Goal: Task Accomplishment & Management: Use online tool/utility

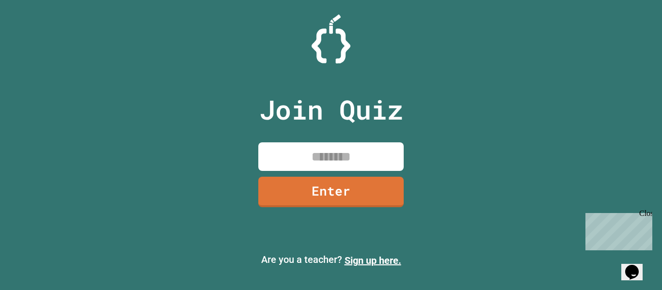
click at [311, 150] on input at bounding box center [330, 156] width 145 height 29
type input "********"
click at [316, 191] on link "Enter" at bounding box center [331, 191] width 149 height 32
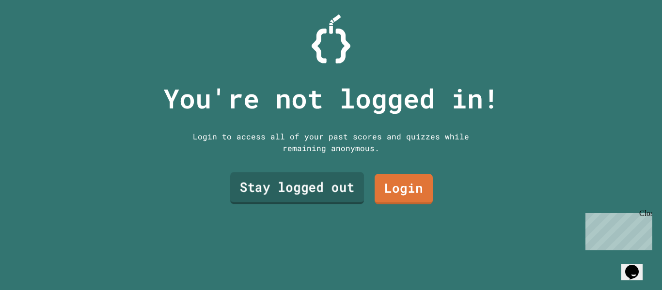
click at [317, 192] on link "Stay logged out" at bounding box center [297, 188] width 134 height 32
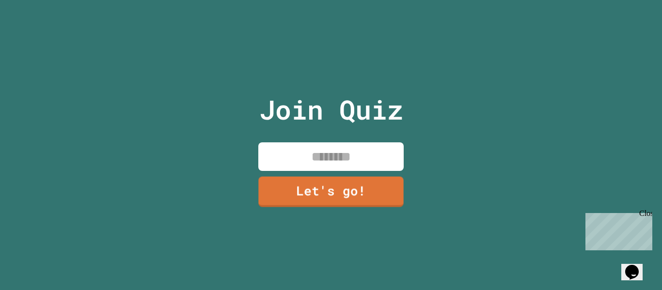
click at [330, 158] on input at bounding box center [330, 156] width 145 height 29
type input "*"
click at [326, 159] on input "******" at bounding box center [330, 156] width 145 height 29
type input "*******"
click at [317, 191] on link "Let's go!" at bounding box center [330, 191] width 143 height 32
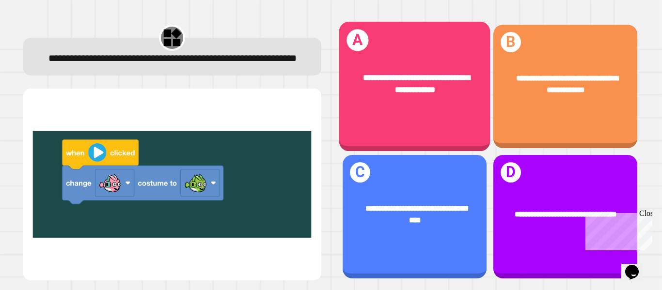
click at [379, 72] on div "**********" at bounding box center [415, 84] width 118 height 25
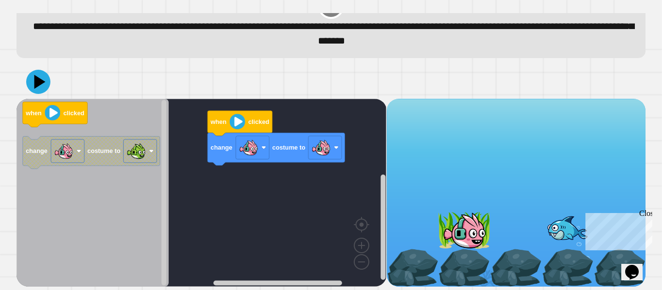
scroll to position [27, 0]
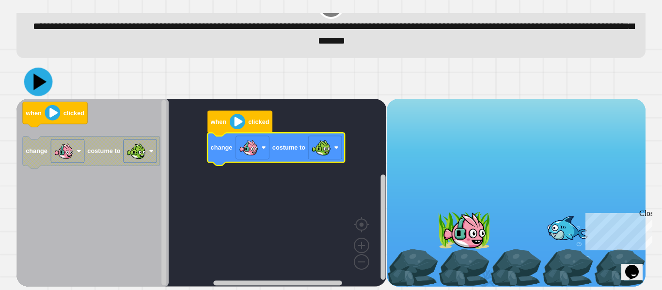
click at [46, 89] on icon at bounding box center [38, 82] width 29 height 29
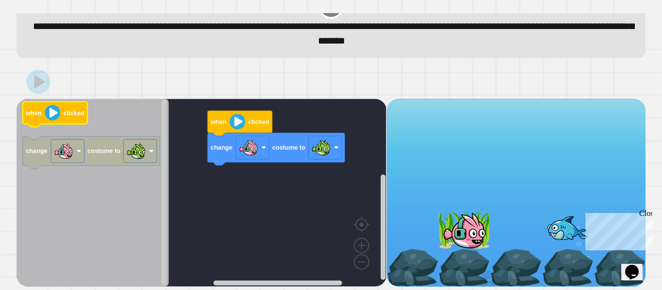
click at [54, 111] on image "Blockly Workspace" at bounding box center [53, 113] width 16 height 16
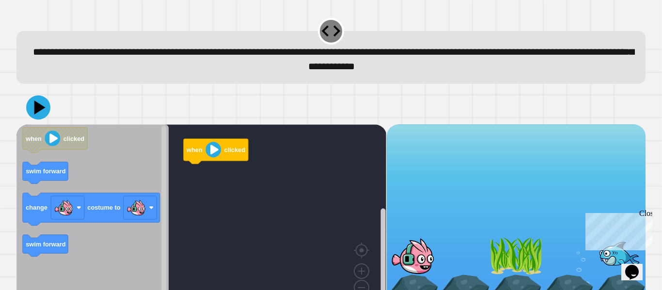
click at [310, 121] on div at bounding box center [330, 108] width 629 height 34
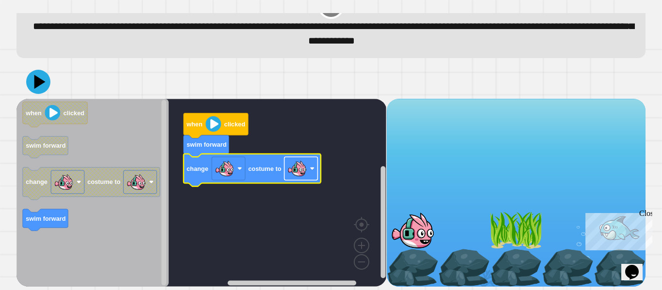
click at [298, 172] on image "Blockly Workspace" at bounding box center [296, 168] width 19 height 19
click at [42, 90] on icon at bounding box center [38, 81] width 29 height 29
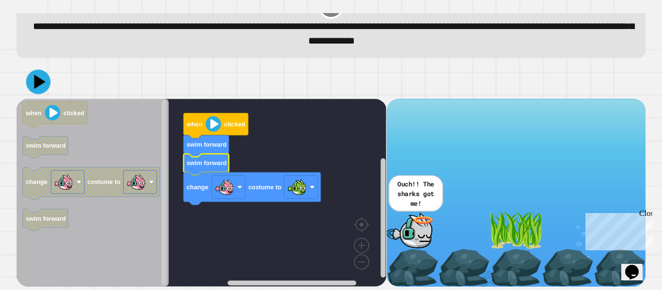
click at [36, 85] on icon at bounding box center [39, 82] width 11 height 15
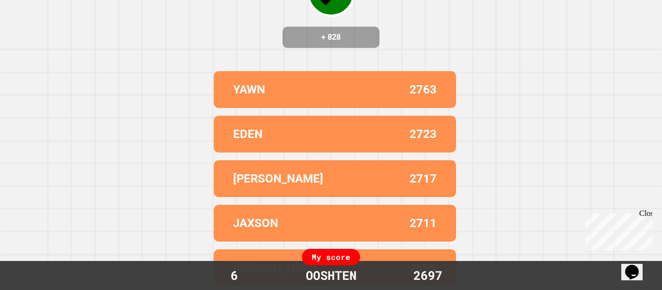
scroll to position [0, 0]
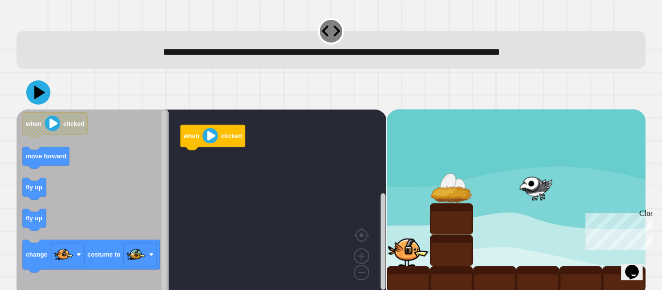
click at [335, 64] on div "**********" at bounding box center [330, 50] width 629 height 38
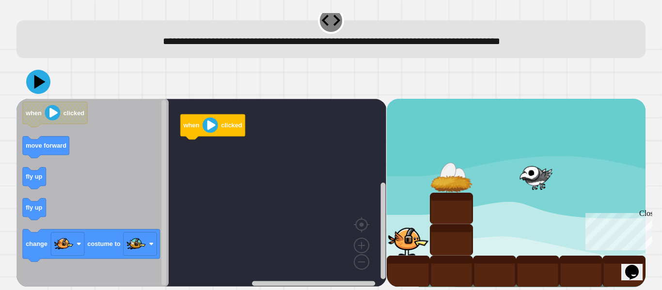
scroll to position [12, 0]
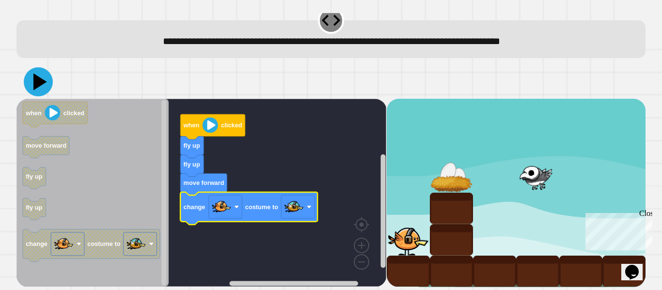
click at [39, 85] on icon at bounding box center [38, 81] width 29 height 29
click at [311, 206] on image "Blockly Workspace" at bounding box center [309, 206] width 5 height 5
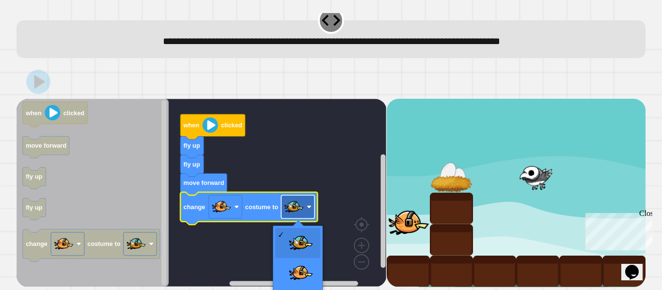
click at [311, 206] on image "Blockly Workspace" at bounding box center [309, 206] width 5 height 5
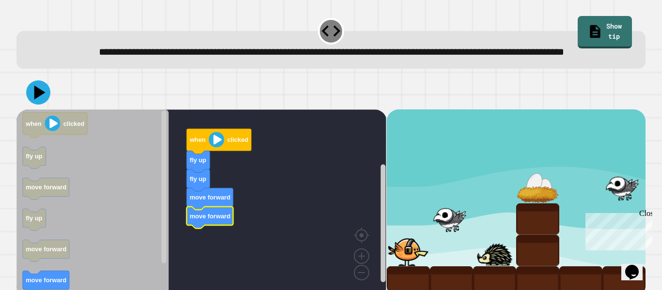
click at [129, 232] on icon "Blockly Workspace" at bounding box center [92, 204] width 152 height 188
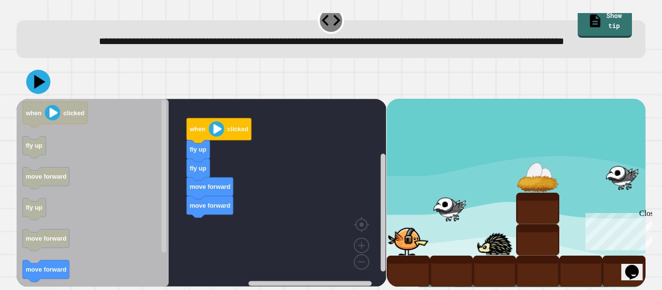
scroll to position [27, 0]
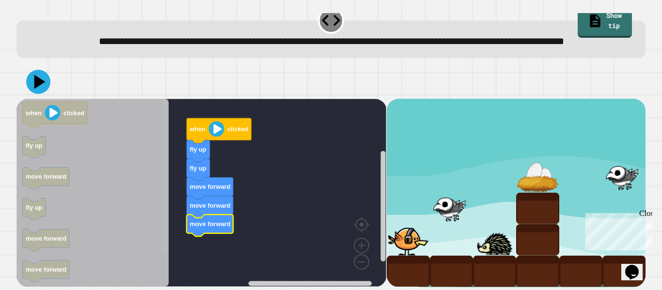
click at [163, 246] on g "Blockly Workspace" at bounding box center [163, 193] width 7 height 186
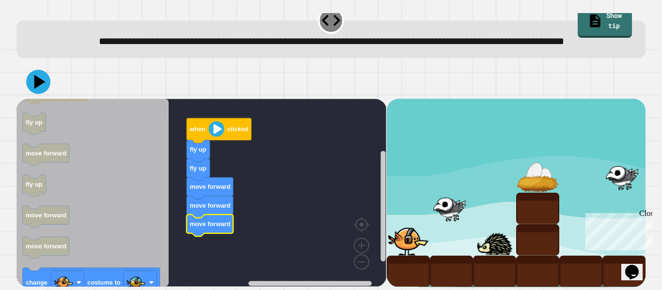
click at [160, 289] on div "when clicked fly up fly up move forward move forward move forward when clicked …" at bounding box center [330, 176] width 635 height 229
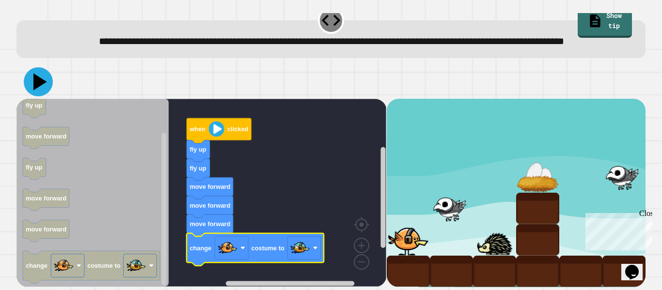
click at [35, 78] on icon at bounding box center [40, 82] width 14 height 17
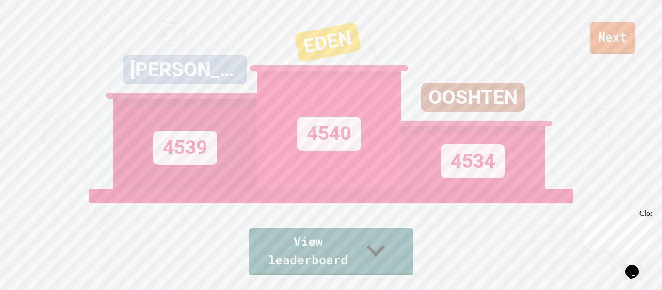
click at [609, 49] on link "Next" at bounding box center [613, 38] width 46 height 32
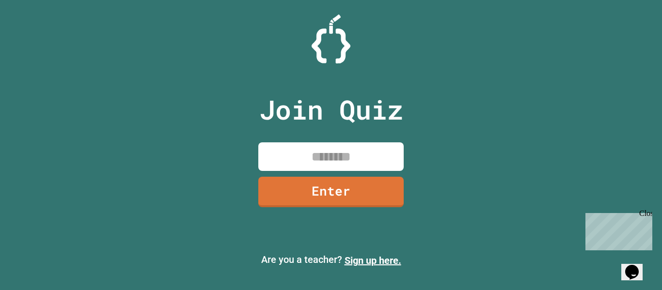
click at [329, 154] on input at bounding box center [330, 156] width 145 height 29
type input "********"
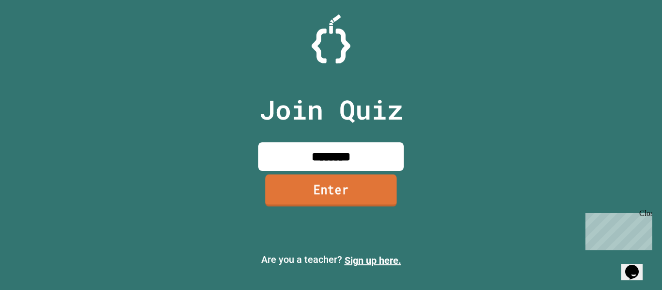
click at [277, 202] on link "Enter" at bounding box center [331, 190] width 132 height 32
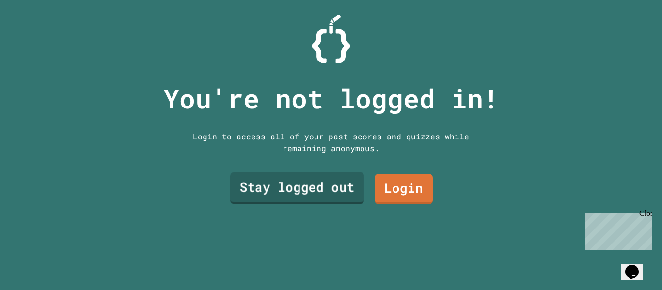
click at [277, 202] on link "Stay logged out" at bounding box center [297, 188] width 134 height 32
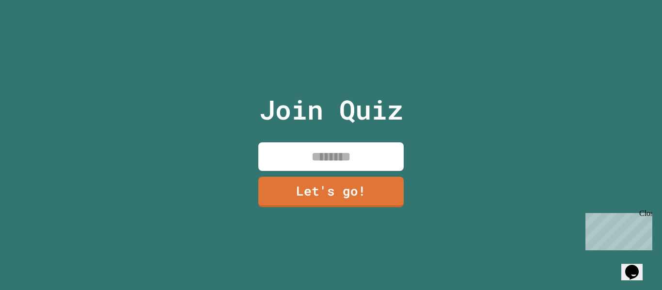
click at [307, 168] on input at bounding box center [330, 156] width 145 height 29
click at [350, 152] on input "*******" at bounding box center [330, 156] width 145 height 29
type input "*******"
click at [330, 202] on link "Let's go!" at bounding box center [331, 191] width 144 height 32
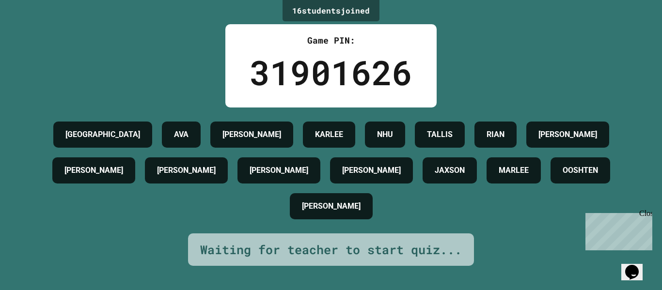
click at [550, 184] on div "OOSHTEN" at bounding box center [580, 170] width 60 height 26
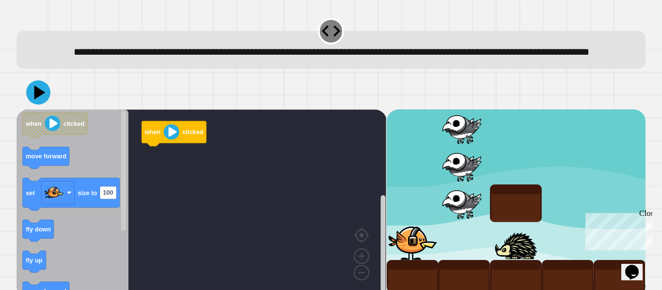
click at [305, 155] on rect "Blockly Workspace" at bounding box center [201, 204] width 370 height 188
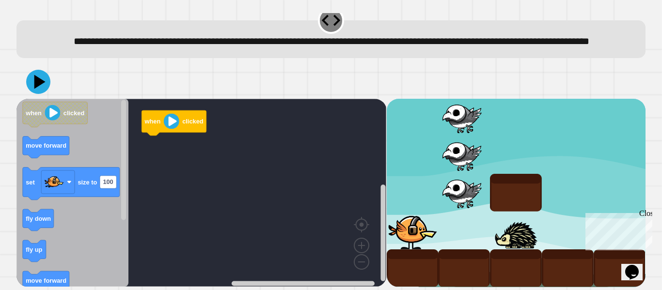
scroll to position [27, 0]
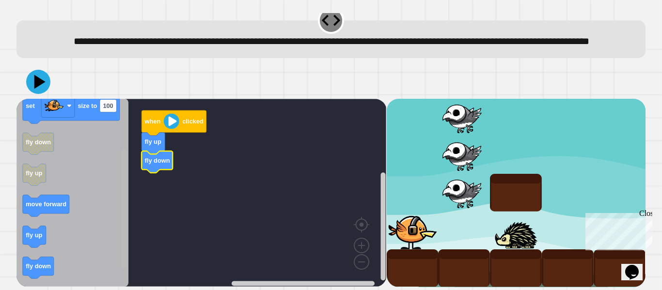
click at [116, 238] on div "when clicked fly up fly down when clicked move forward set size to 100 fly down…" at bounding box center [201, 193] width 370 height 188
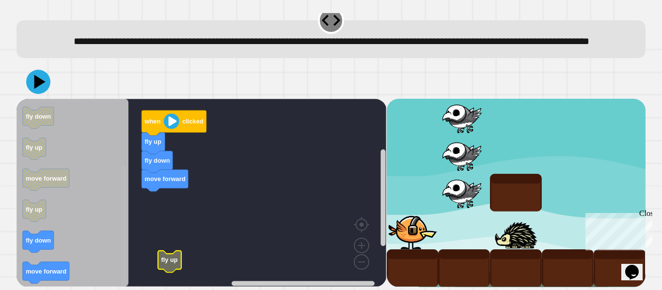
click at [126, 290] on html "**********" at bounding box center [331, 145] width 662 height 290
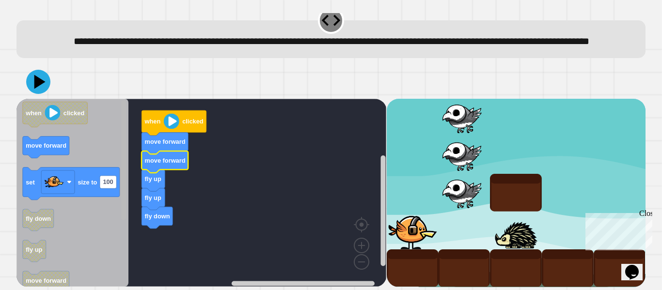
click at [122, 117] on rect "Blockly Workspace" at bounding box center [123, 160] width 5 height 120
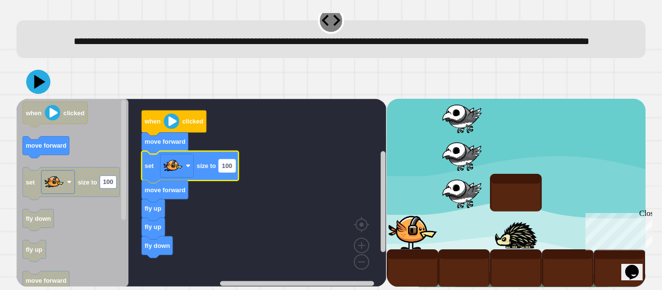
click at [229, 170] on text "100" at bounding box center [227, 165] width 10 height 7
type input "***"
click at [363, 197] on rect "Blockly Workspace" at bounding box center [201, 193] width 370 height 188
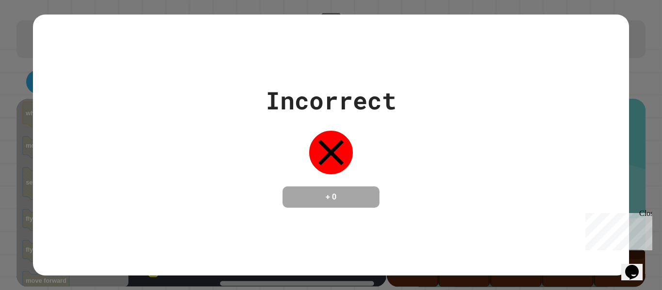
click at [47, 77] on div "Incorrect + 0" at bounding box center [330, 145] width 595 height 261
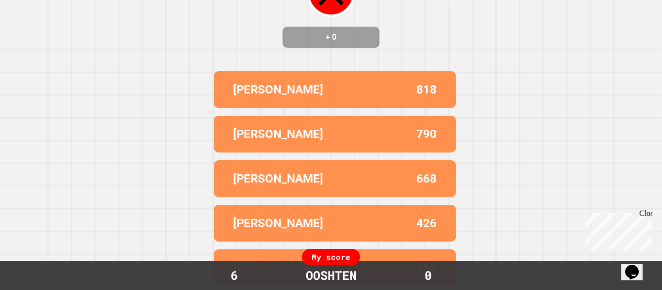
scroll to position [0, 0]
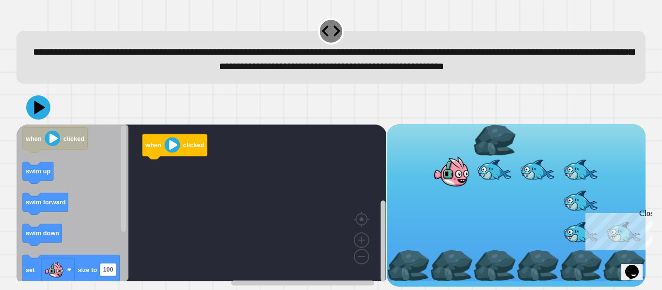
click at [342, 72] on span "**********" at bounding box center [333, 59] width 601 height 25
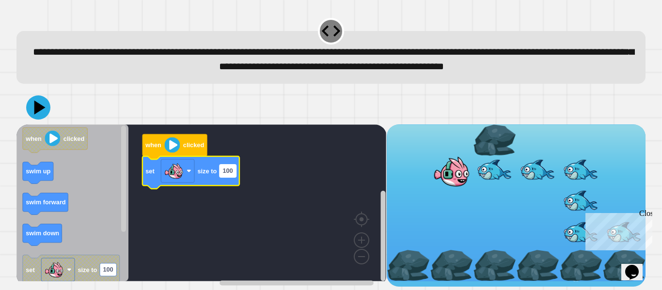
click at [230, 174] on text "100" at bounding box center [228, 170] width 10 height 7
type input "***"
click at [324, 199] on rect "Blockly Workspace" at bounding box center [201, 203] width 370 height 157
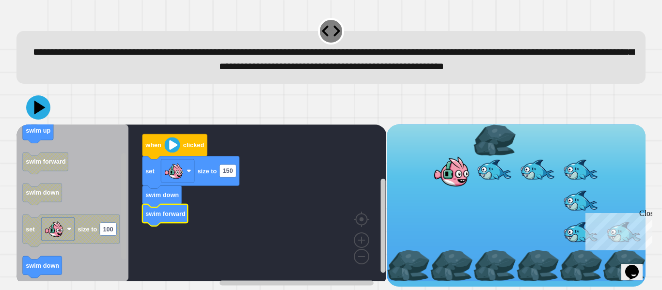
click at [125, 251] on rect "Blockly Workspace" at bounding box center [123, 206] width 5 height 106
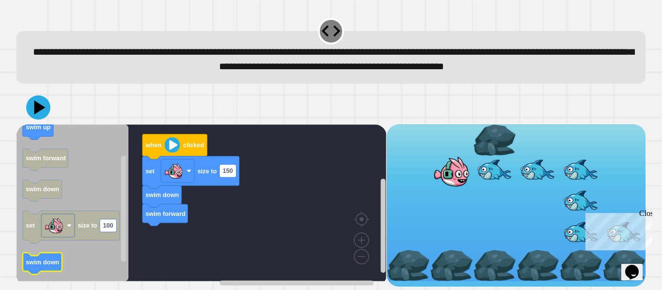
click at [32, 266] on text "swim down" at bounding box center [42, 261] width 33 height 7
click at [121, 280] on rect "Blockly Workspace" at bounding box center [123, 202] width 7 height 155
click at [124, 241] on rect "Blockly Workspace" at bounding box center [123, 209] width 5 height 106
click at [125, 239] on rect "Blockly Workspace" at bounding box center [123, 209] width 5 height 106
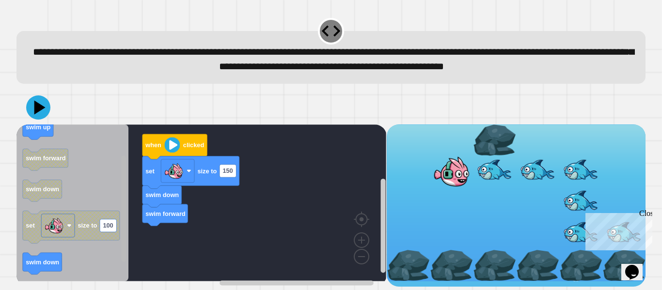
click at [125, 239] on rect "Blockly Workspace" at bounding box center [123, 209] width 5 height 106
click at [43, 110] on icon at bounding box center [38, 107] width 24 height 24
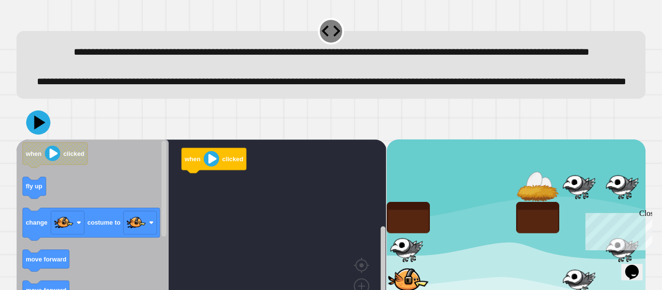
click at [321, 185] on rect "Blockly Workspace" at bounding box center [201, 234] width 370 height 188
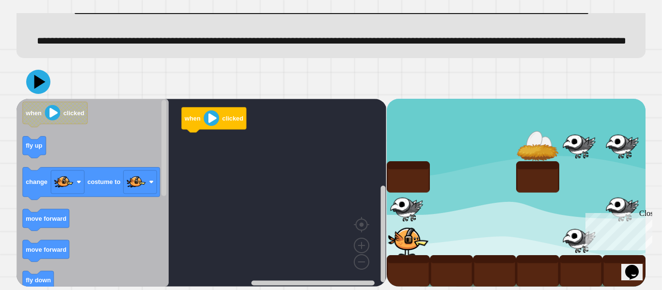
scroll to position [74, 0]
click at [125, 214] on icon "Blockly Workspace" at bounding box center [92, 193] width 152 height 188
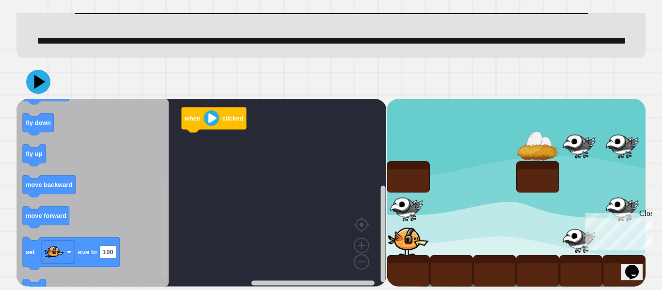
click at [154, 272] on div "when clicked when clicked fly up change costume to move forward move forward fl…" at bounding box center [201, 193] width 370 height 188
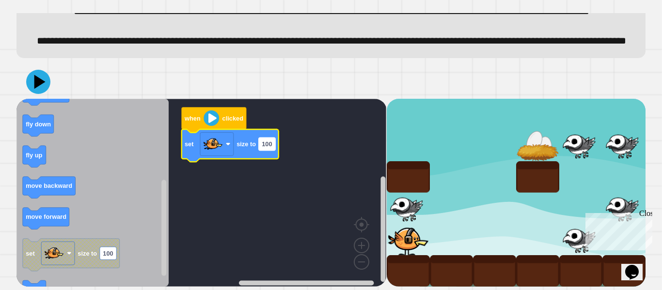
click at [270, 146] on text "100" at bounding box center [267, 144] width 10 height 7
type input "**"
click at [283, 204] on rect "Blockly Workspace" at bounding box center [201, 193] width 370 height 188
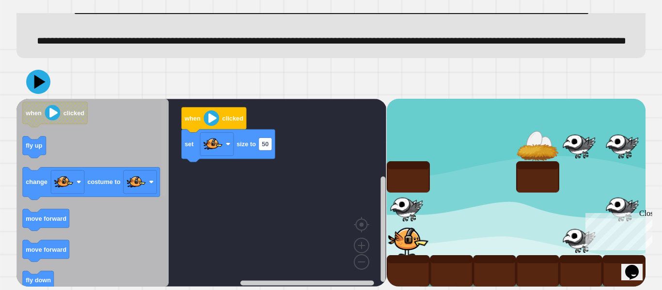
click at [161, 103] on rect "Blockly Workspace" at bounding box center [163, 148] width 5 height 96
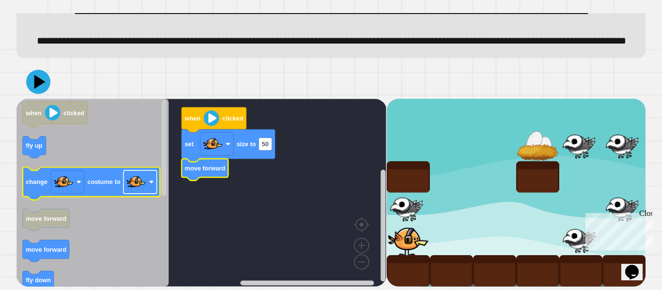
click at [146, 186] on rect "Blockly Workspace" at bounding box center [140, 182] width 33 height 23
click at [100, 179] on text "costume to" at bounding box center [104, 181] width 33 height 7
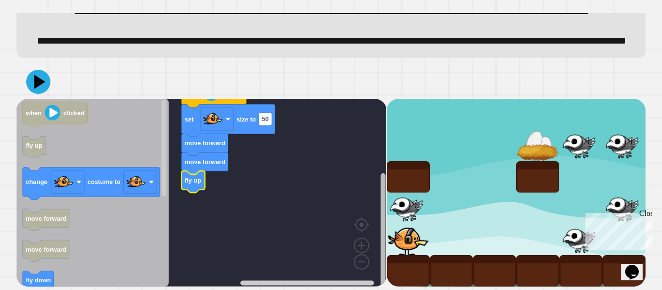
click at [379, 277] on g "Blockly Workspace" at bounding box center [382, 197] width 7 height 180
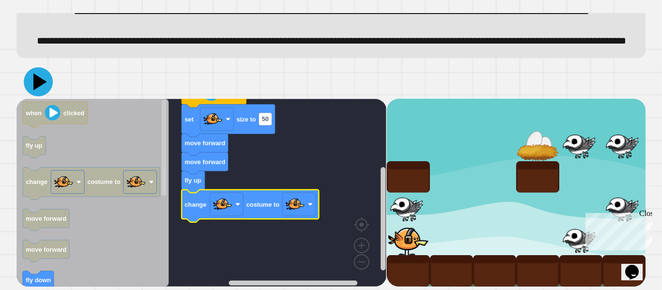
click at [35, 86] on icon at bounding box center [40, 81] width 14 height 17
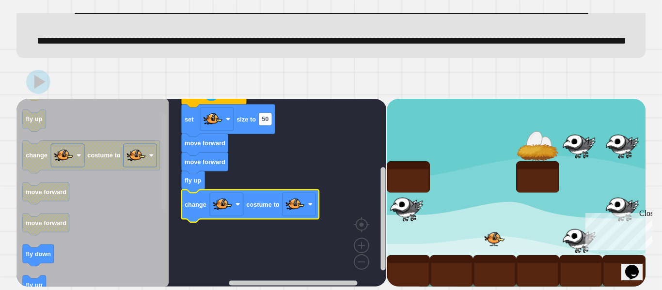
click at [162, 188] on rect "Blockly Workspace" at bounding box center [163, 161] width 5 height 96
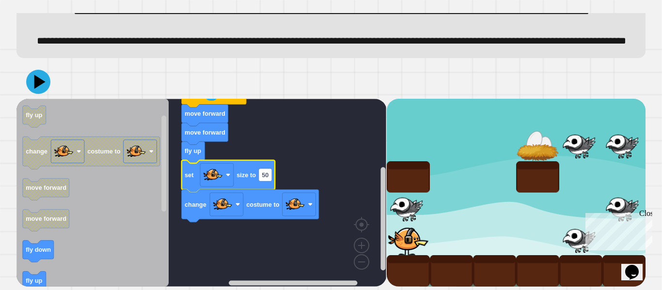
click at [45, 84] on icon at bounding box center [38, 82] width 24 height 24
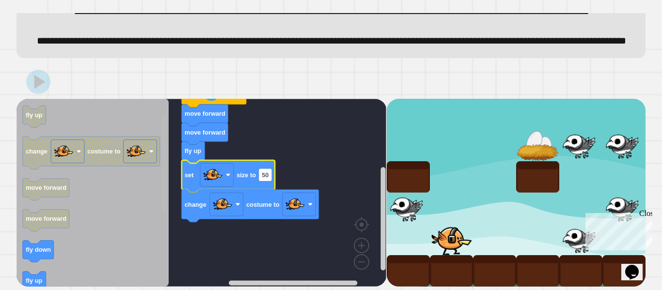
click at [167, 193] on rect "Blockly Workspace" at bounding box center [163, 193] width 7 height 186
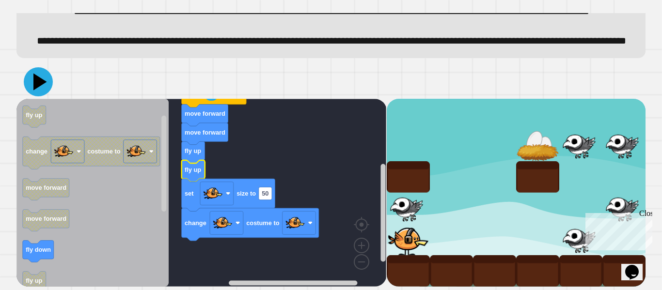
click at [34, 86] on icon at bounding box center [40, 81] width 14 height 17
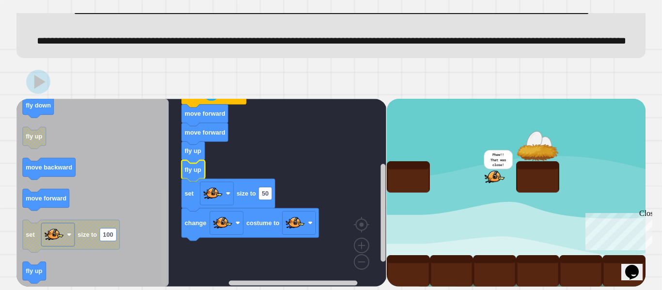
click at [178, 239] on div "when clicked move forward move forward fly up fly up set size to 50 change cost…" at bounding box center [201, 193] width 370 height 188
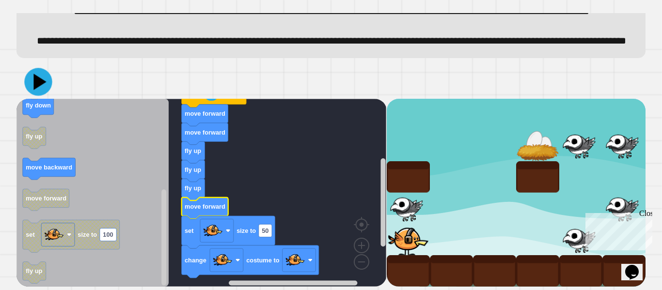
click at [36, 85] on icon at bounding box center [40, 82] width 13 height 16
click at [309, 259] on image "Blockly Workspace" at bounding box center [310, 260] width 5 height 5
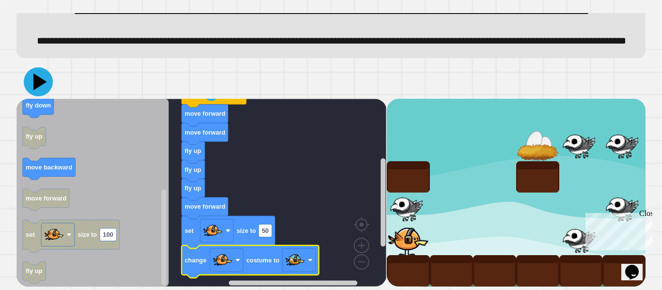
click at [35, 81] on icon at bounding box center [40, 81] width 14 height 17
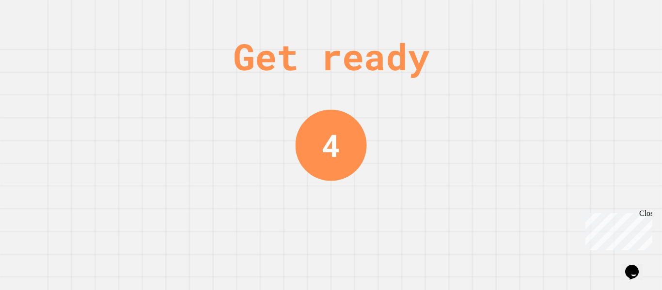
scroll to position [0, 0]
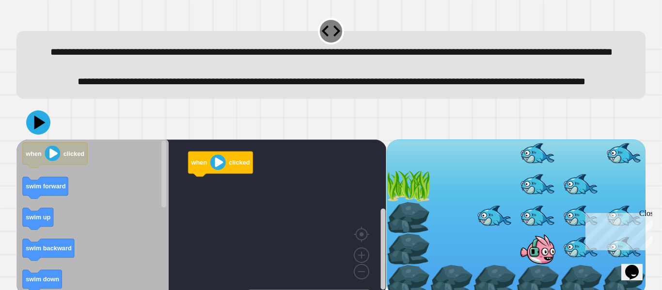
click at [217, 140] on div at bounding box center [330, 123] width 629 height 34
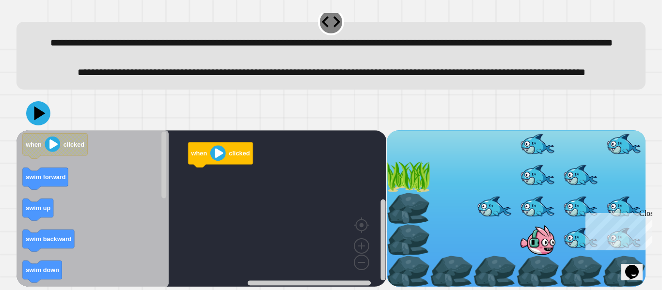
scroll to position [43, 0]
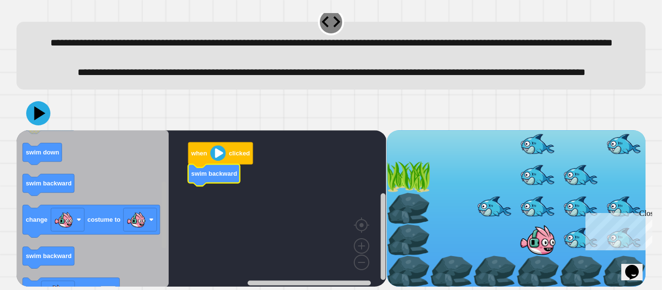
click at [151, 237] on div "when clicked swim backward when clicked swim forward swim up swim backward swim…" at bounding box center [201, 208] width 370 height 157
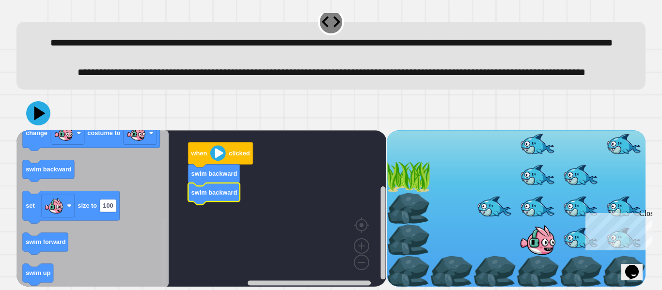
click at [160, 248] on icon "Blockly Workspace" at bounding box center [163, 208] width 7 height 155
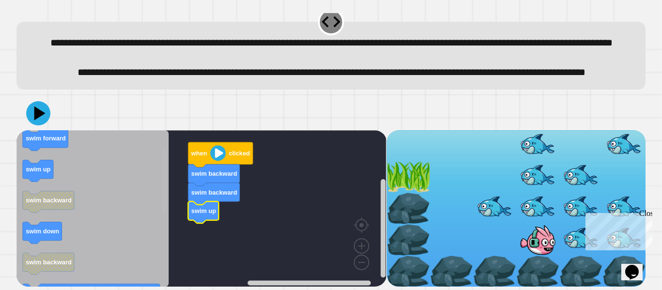
click at [128, 157] on div "when clicked swim backward swim backward swim up when clicked swim forward swim…" at bounding box center [201, 208] width 370 height 157
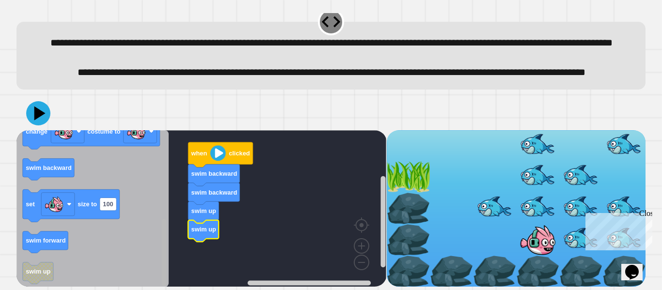
click at [159, 286] on div "when clicked swim backward swim backward swim up swim up when clicked swim forw…" at bounding box center [201, 208] width 370 height 157
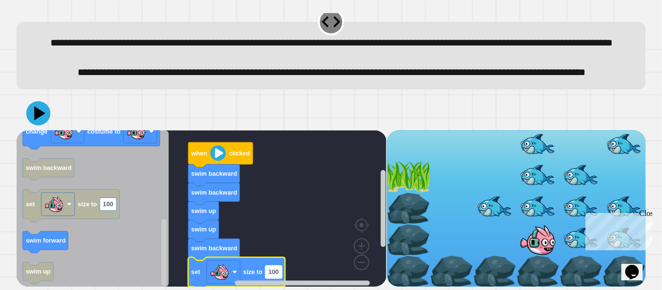
click at [277, 272] on text "100" at bounding box center [273, 271] width 10 height 7
type input "**"
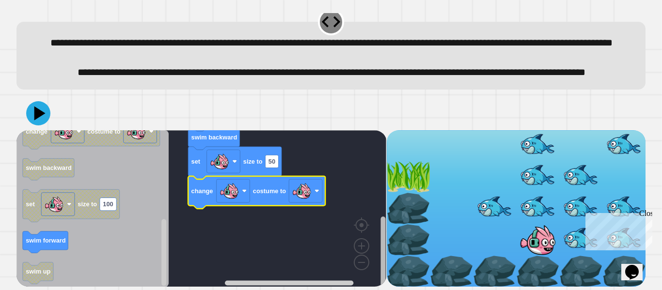
click at [377, 240] on div "when clicked swim backward swim backward swim up swim up swim backward set size…" at bounding box center [201, 208] width 370 height 157
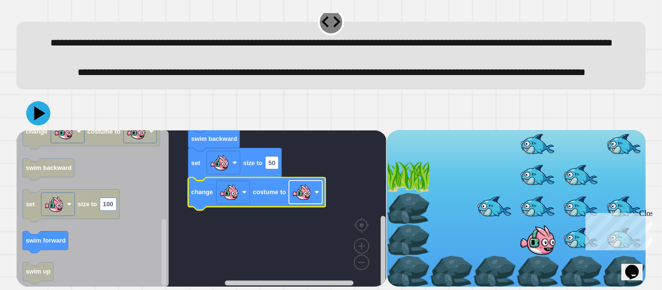
click at [308, 190] on image "Blockly Workspace" at bounding box center [301, 192] width 19 height 19
click at [31, 111] on icon at bounding box center [38, 113] width 29 height 29
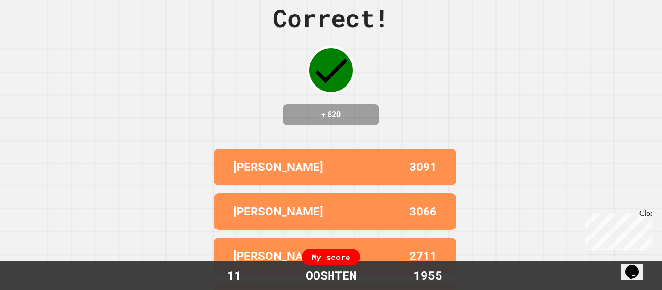
scroll to position [0, 0]
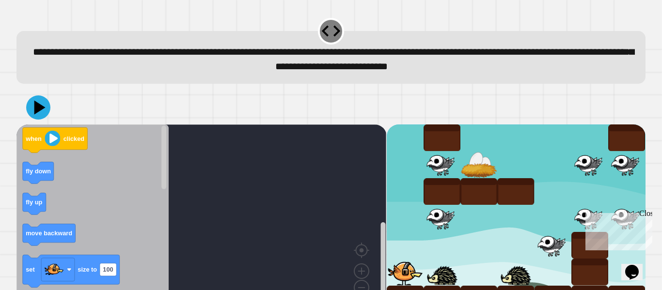
click at [397, 87] on div "**********" at bounding box center [330, 50] width 635 height 74
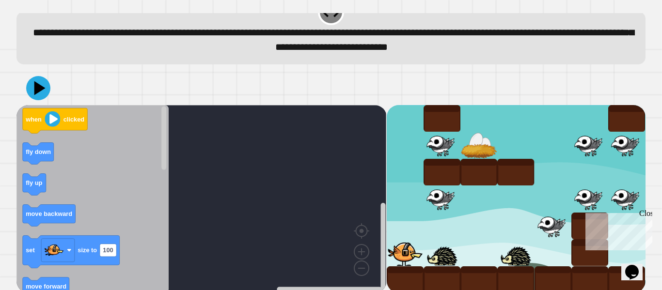
scroll to position [27, 0]
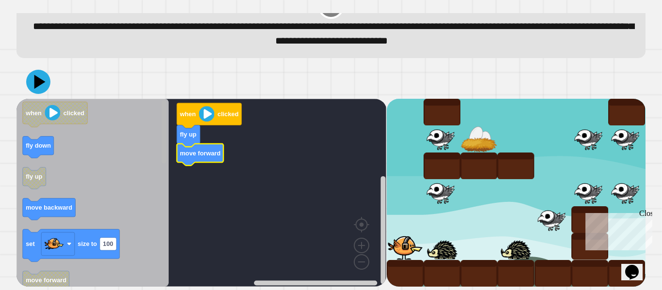
click at [157, 169] on div "when clicked fly up move forward when clicked fly down fly up move backward set…" at bounding box center [201, 193] width 370 height 188
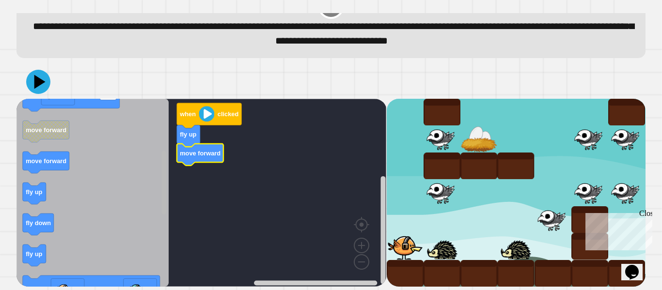
click at [162, 211] on rect "Blockly Workspace" at bounding box center [163, 182] width 5 height 63
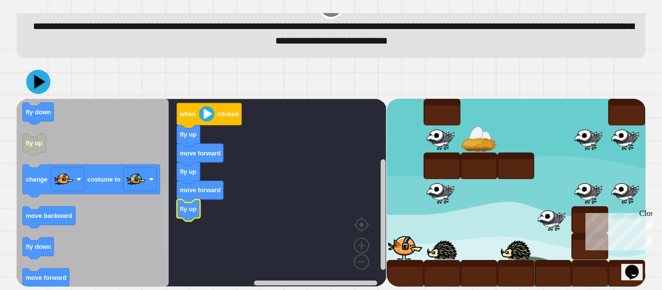
click at [167, 236] on g "Blockly Workspace" at bounding box center [163, 193] width 7 height 186
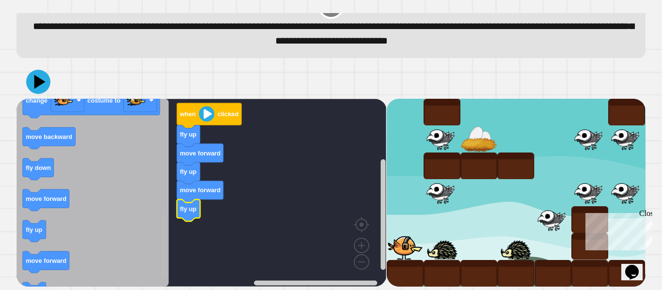
click at [165, 264] on rect "Blockly Workspace" at bounding box center [163, 246] width 5 height 63
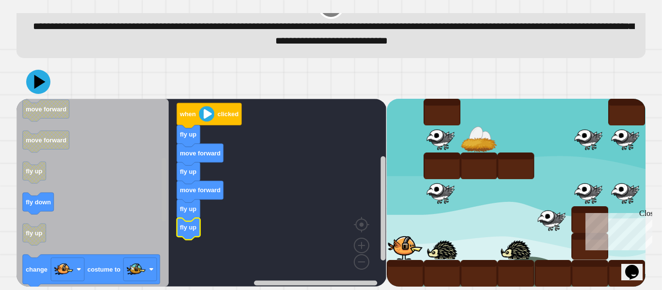
click at [165, 166] on rect "Blockly Workspace" at bounding box center [163, 189] width 5 height 63
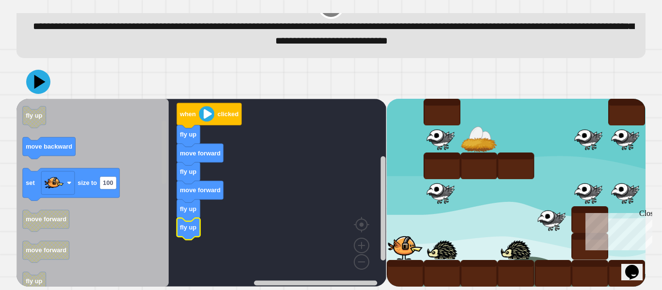
click at [196, 108] on div "when clicked fly up move forward fly up move forward fly up fly up when clicked…" at bounding box center [201, 193] width 370 height 188
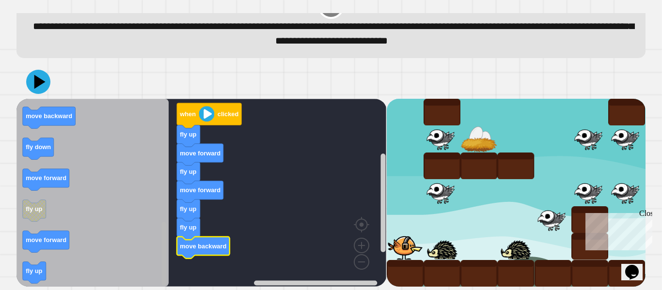
click at [162, 290] on html "**********" at bounding box center [331, 145] width 662 height 290
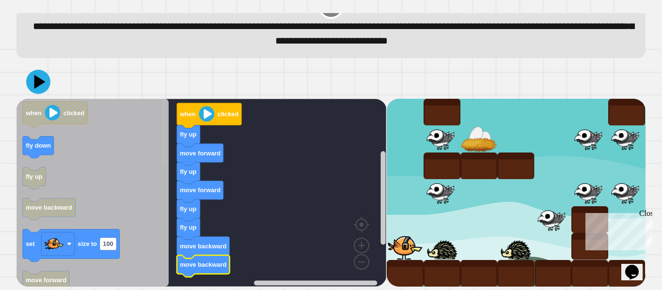
click at [170, 120] on div "when clicked fly up move forward fly up move forward fly up fly up move backwar…" at bounding box center [201, 193] width 370 height 188
click at [101, 229] on icon "Blockly Workspace" at bounding box center [92, 193] width 152 height 188
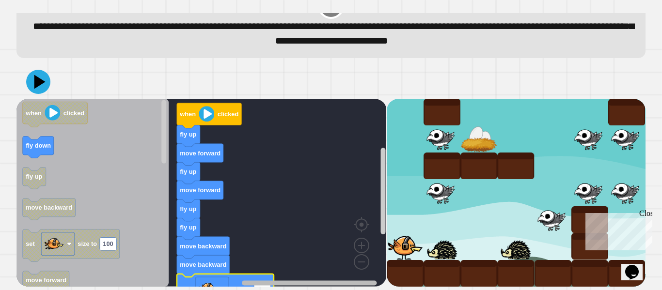
click at [252, 284] on rect "Blockly Workspace" at bounding box center [309, 283] width 135 height 5
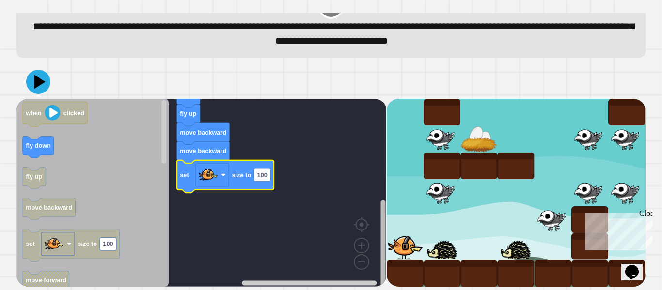
click at [380, 239] on rect "Blockly Workspace" at bounding box center [382, 197] width 7 height 180
click at [269, 175] on rect "Blockly Workspace" at bounding box center [262, 175] width 16 height 13
type input "**"
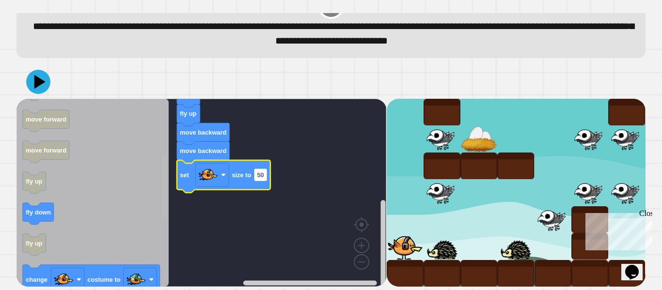
click at [157, 216] on div "when clicked fly up move forward fly up move forward fly up fly up move backwar…" at bounding box center [201, 193] width 370 height 188
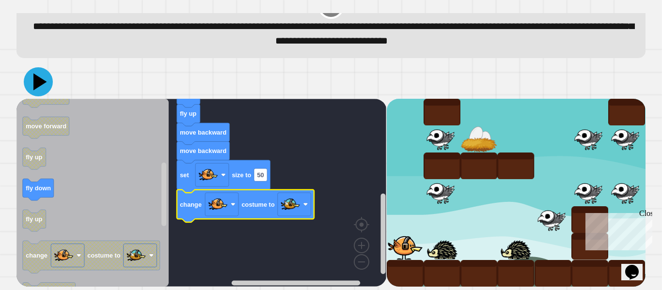
click at [36, 89] on icon at bounding box center [38, 81] width 29 height 29
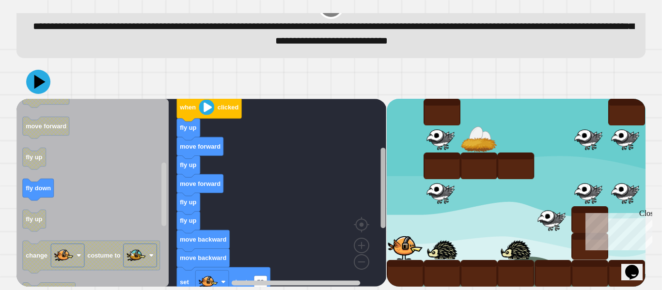
click at [381, 169] on rect "Blockly Workspace" at bounding box center [382, 188] width 5 height 80
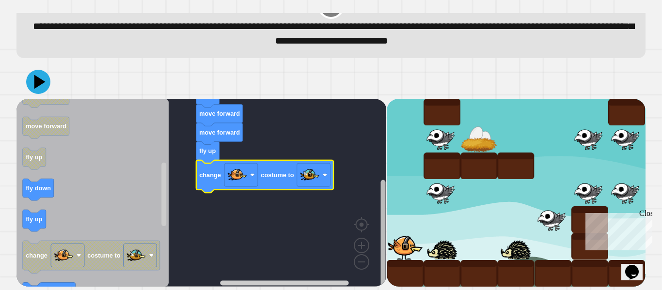
click at [379, 243] on g "Blockly Workspace" at bounding box center [382, 197] width 7 height 180
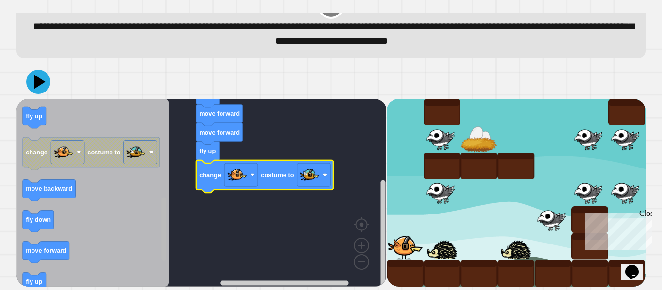
click at [168, 239] on div "when clicked fly up move forward move forward fly up change costume to when cli…" at bounding box center [201, 193] width 370 height 188
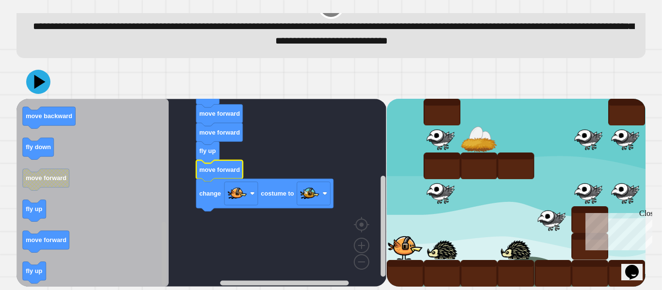
click at [150, 253] on div "when clicked fly up move forward move forward fly up move forward change costum…" at bounding box center [201, 193] width 370 height 188
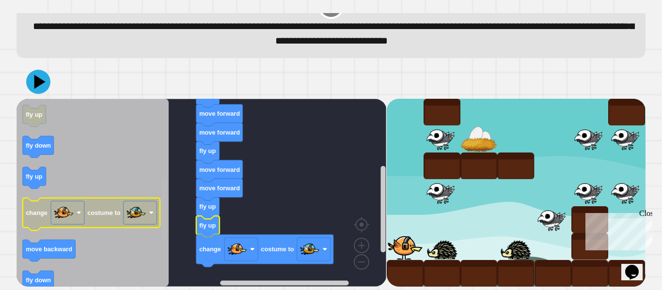
click at [157, 194] on div "when clicked fly up move forward move forward fly up move forward move forward …" at bounding box center [201, 193] width 370 height 188
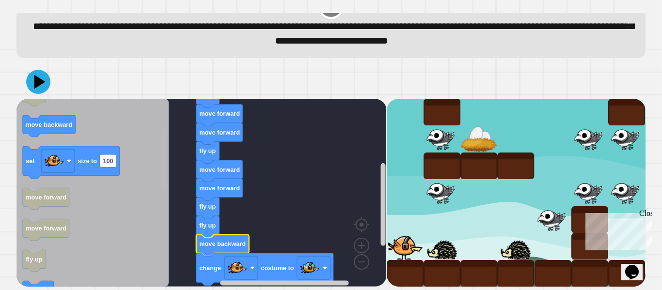
click at [149, 156] on div "when clicked fly up move forward move forward fly up move forward move forward …" at bounding box center [201, 193] width 370 height 188
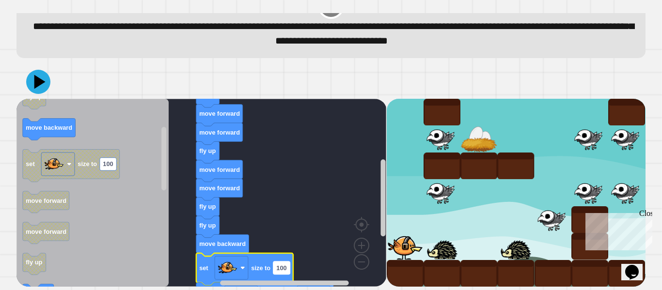
click at [281, 268] on text "100" at bounding box center [281, 268] width 10 height 7
type input "**"
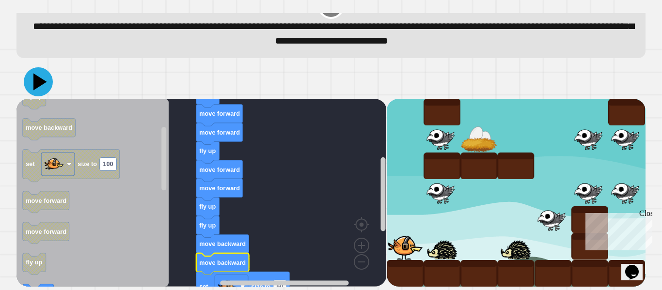
click at [35, 86] on icon at bounding box center [40, 81] width 14 height 17
